Goal: Check status: Check status

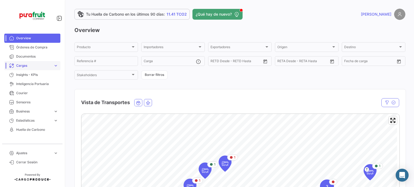
click at [32, 65] on span "Cargas" at bounding box center [33, 65] width 35 height 5
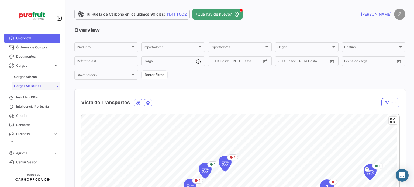
click at [30, 82] on link "Cargas Marítimas" at bounding box center [36, 86] width 48 height 8
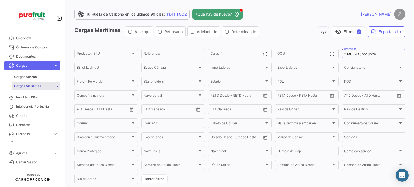
click at [352, 56] on input "ZIMULMA00013029" at bounding box center [373, 54] width 59 height 4
paste input "6428129380"
type input "6428129380"
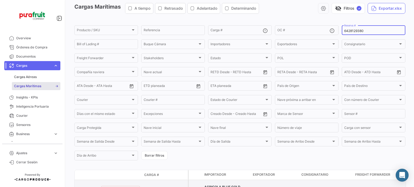
scroll to position [59, 0]
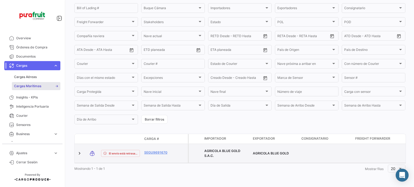
click at [165, 148] on datatable-body-cell "SEGU9691670" at bounding box center [158, 153] width 32 height 19
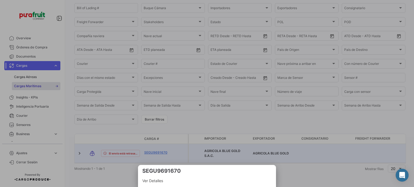
click at [164, 151] on div at bounding box center [207, 93] width 414 height 187
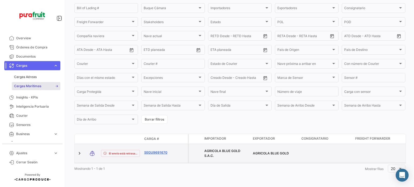
click at [163, 151] on link "SEGU9691670" at bounding box center [158, 152] width 28 height 5
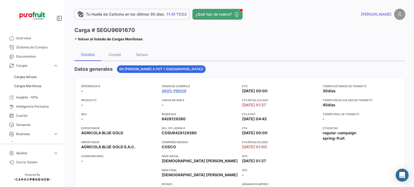
scroll to position [54, 0]
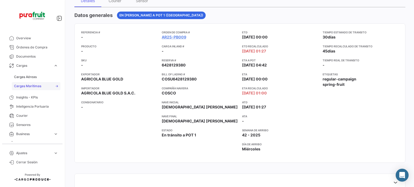
click at [43, 88] on link "Cargas Marítimas" at bounding box center [36, 86] width 48 height 8
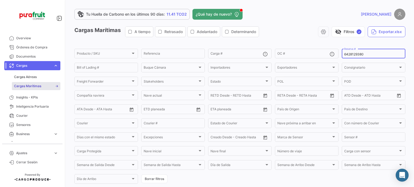
click at [349, 52] on input "6428129380" at bounding box center [373, 54] width 59 height 4
paste input "36581"
type input "6428365810"
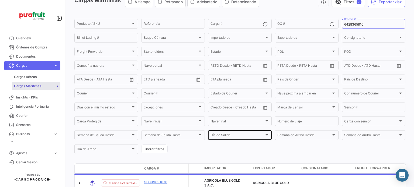
scroll to position [59, 0]
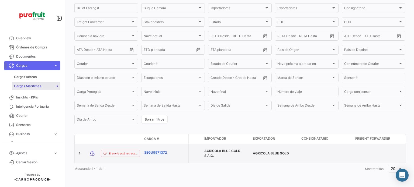
click at [159, 150] on link "SEGU9971372" at bounding box center [158, 152] width 28 height 5
